Goal: Task Accomplishment & Management: Manage account settings

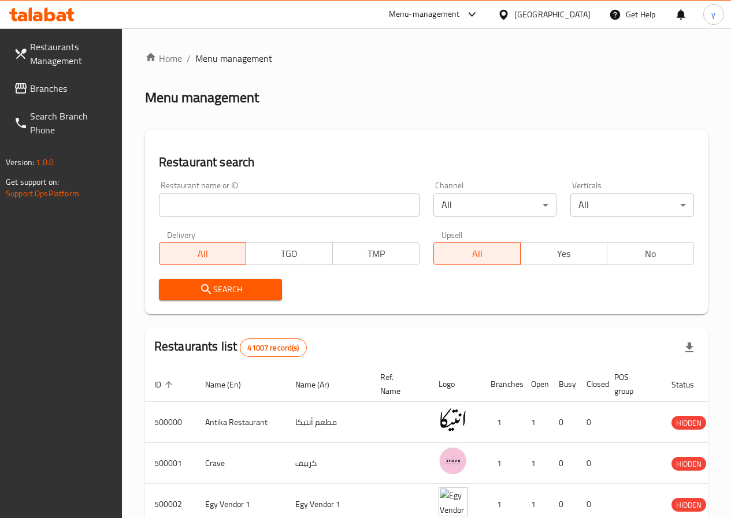
click at [577, 6] on div "[GEOGRAPHIC_DATA]" at bounding box center [543, 15] width 111 height 28
click at [571, 21] on div "[GEOGRAPHIC_DATA]" at bounding box center [552, 14] width 76 height 13
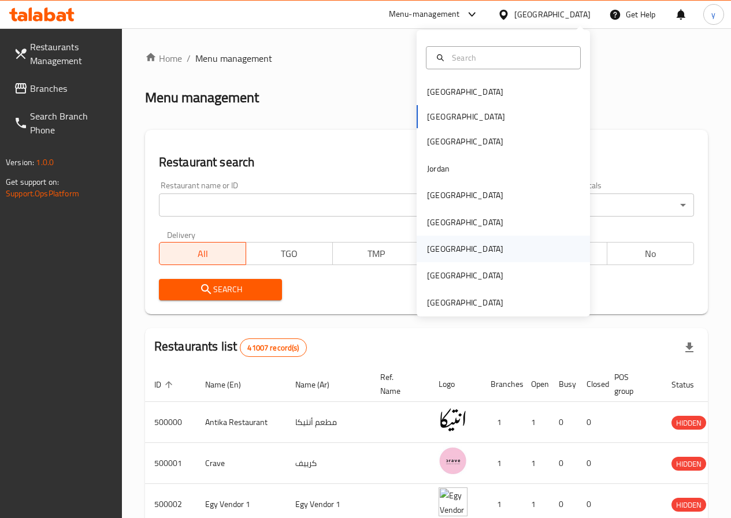
scroll to position [6, 0]
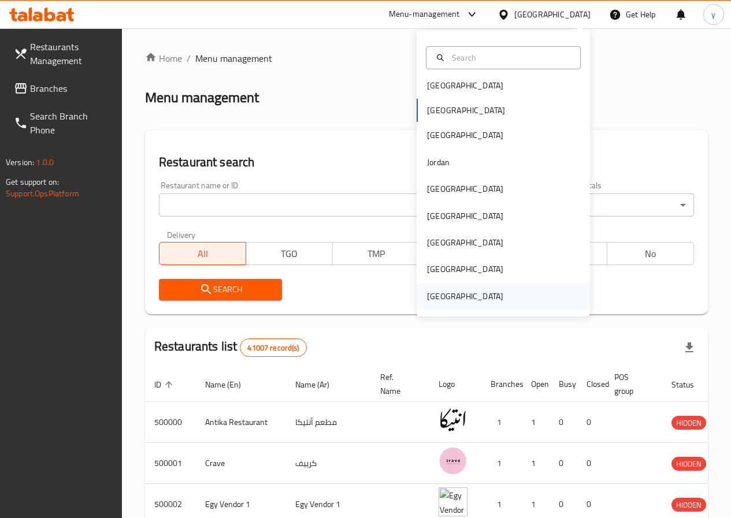
click at [474, 291] on div "[GEOGRAPHIC_DATA]" at bounding box center [465, 296] width 76 height 13
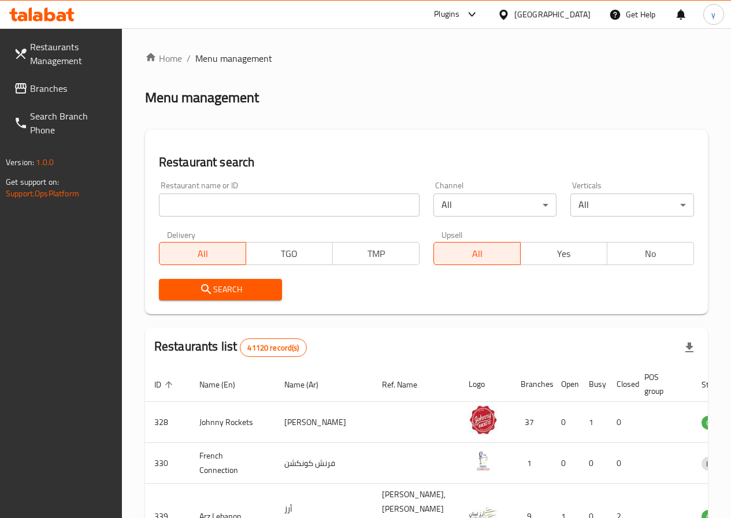
click at [57, 87] on span "Branches" at bounding box center [71, 88] width 83 height 14
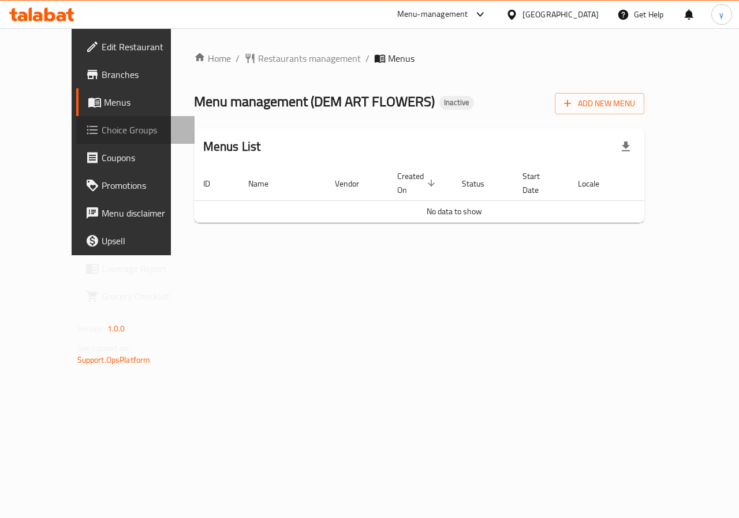
click at [102, 125] on span "Choice Groups" at bounding box center [144, 130] width 84 height 14
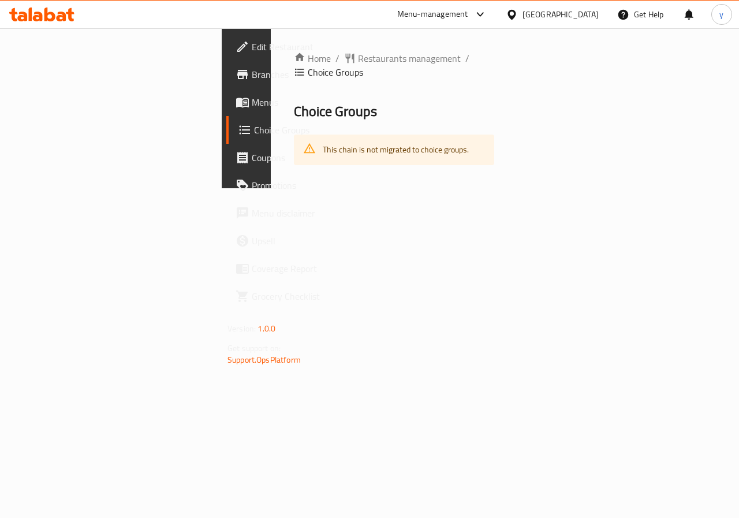
click at [252, 108] on span "Menus" at bounding box center [294, 102] width 84 height 14
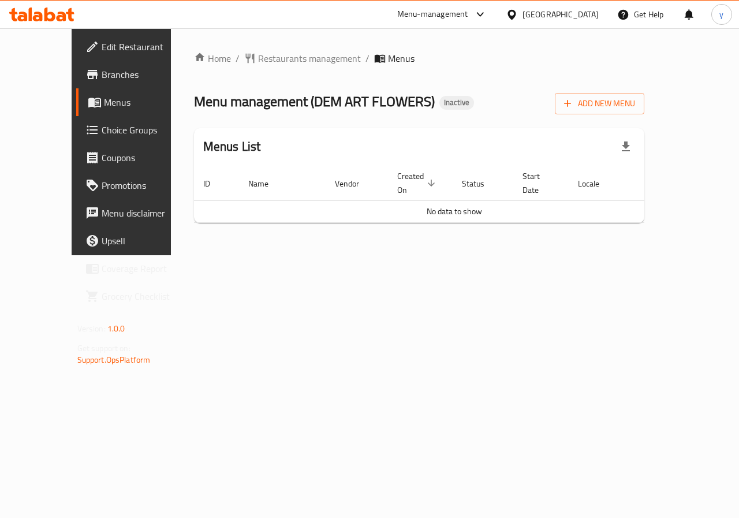
click at [102, 47] on span "Edit Restaurant" at bounding box center [144, 47] width 84 height 14
click at [104, 109] on span "Menus" at bounding box center [145, 102] width 82 height 14
click at [307, 57] on span "Restaurants management" at bounding box center [309, 59] width 103 height 14
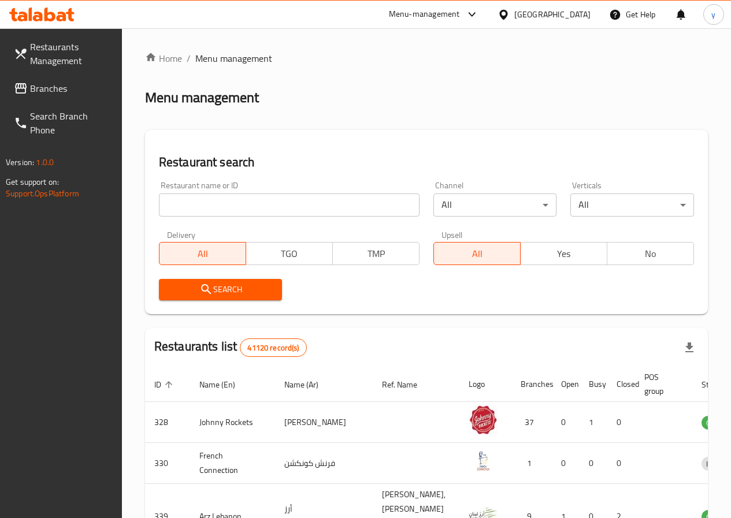
click at [77, 90] on span "Branches" at bounding box center [71, 88] width 83 height 14
